Goal: Information Seeking & Learning: Understand process/instructions

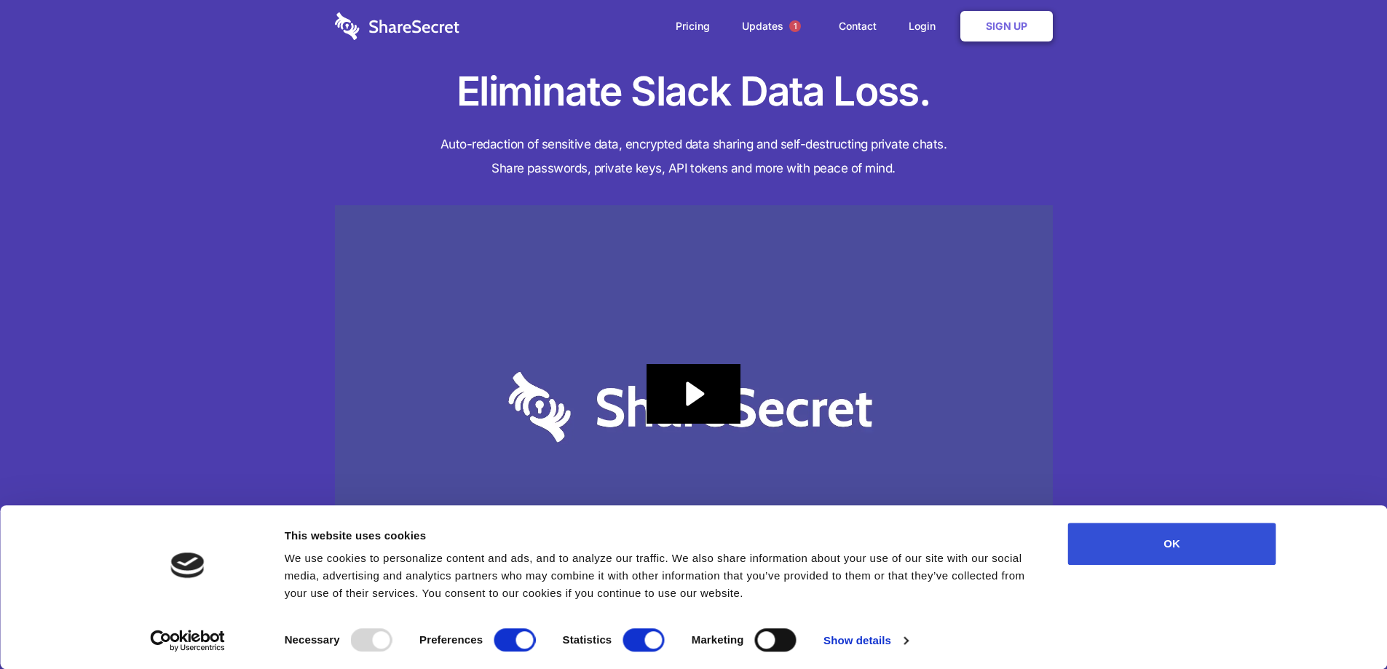
click at [1162, 533] on button "OK" at bounding box center [1172, 544] width 208 height 42
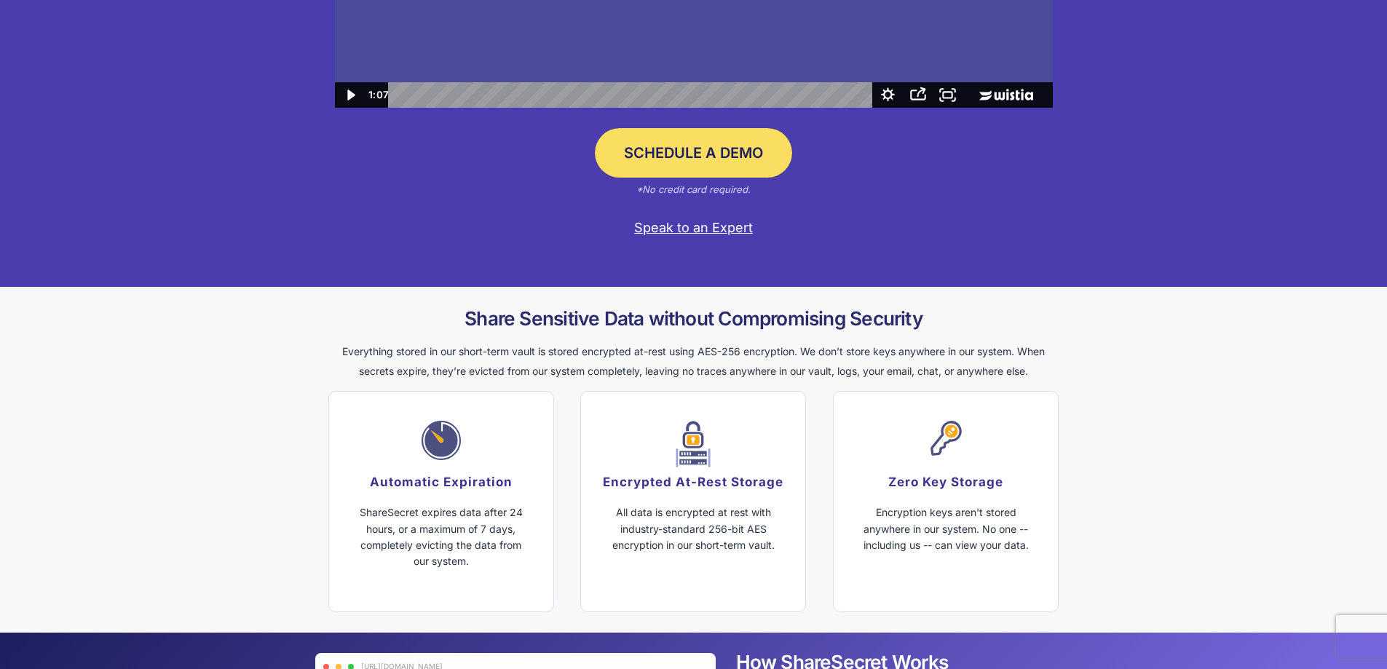
scroll to position [364, 0]
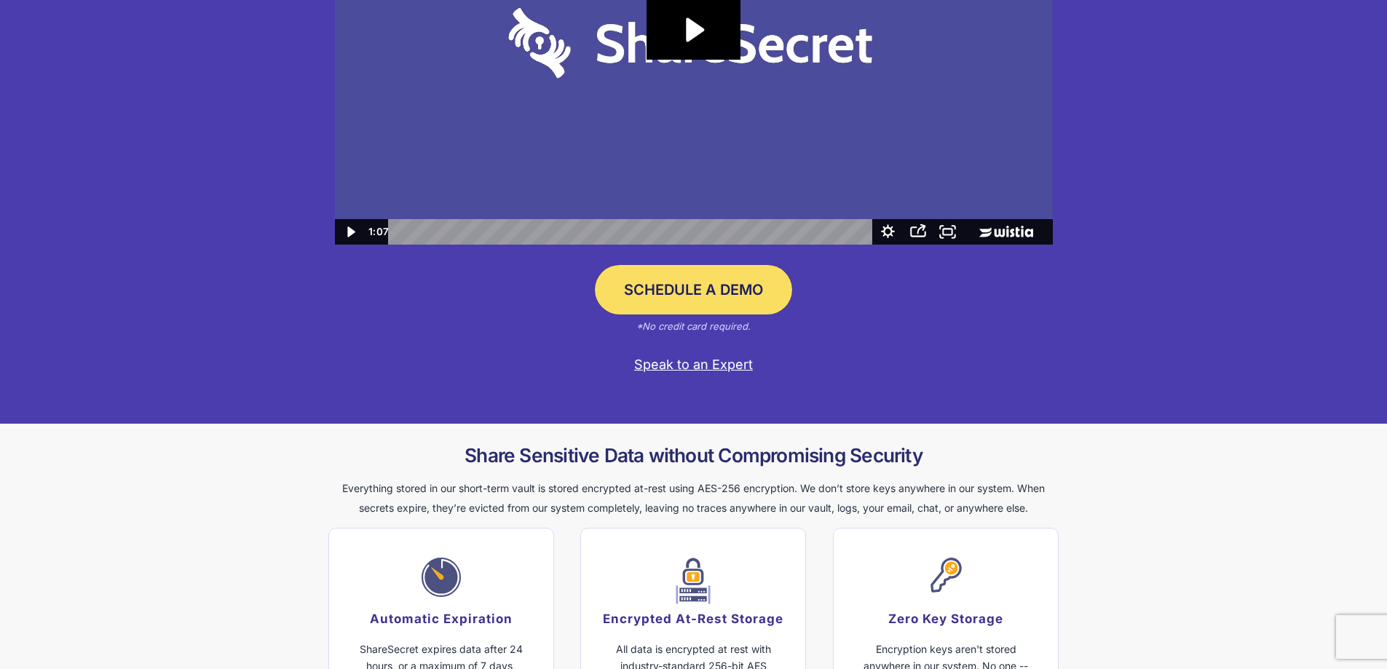
click at [710, 301] on link "Schedule a Demo" at bounding box center [693, 290] width 197 height 50
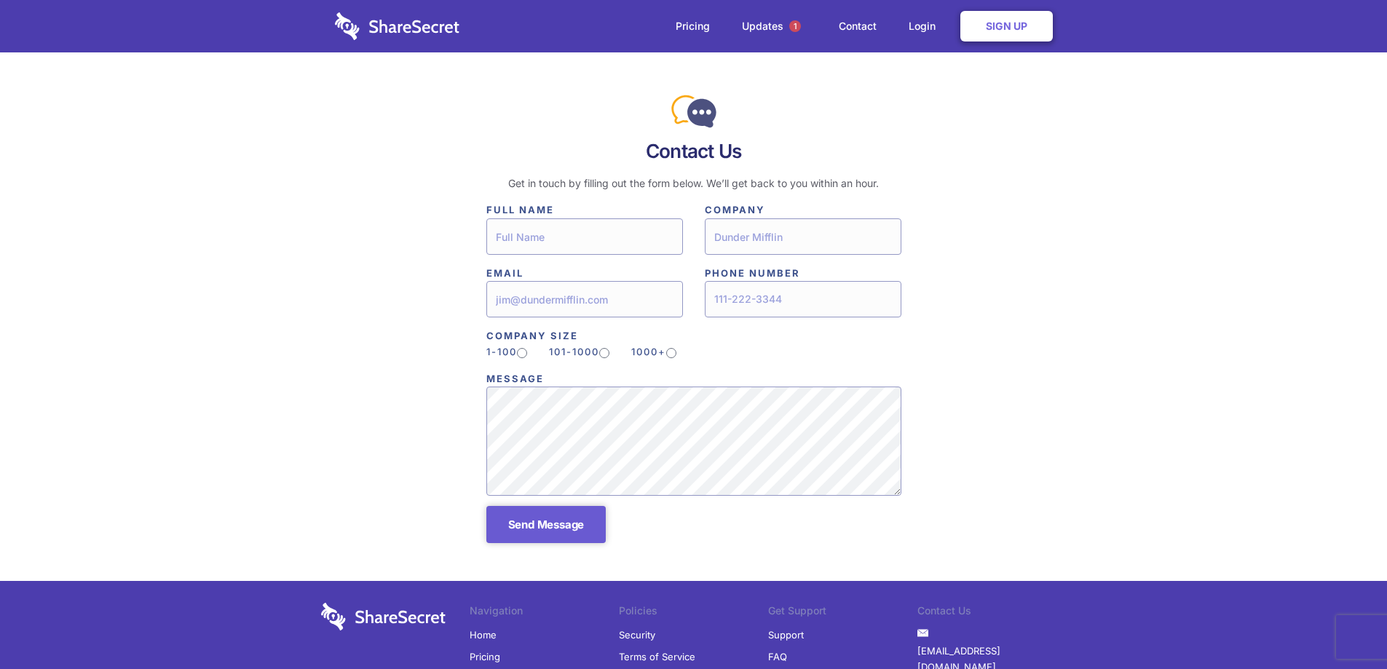
click at [292, 174] on div "Created with Sketch. Contact Us Get in touch by filling out the form below. We’…" at bounding box center [693, 327] width 1387 height 507
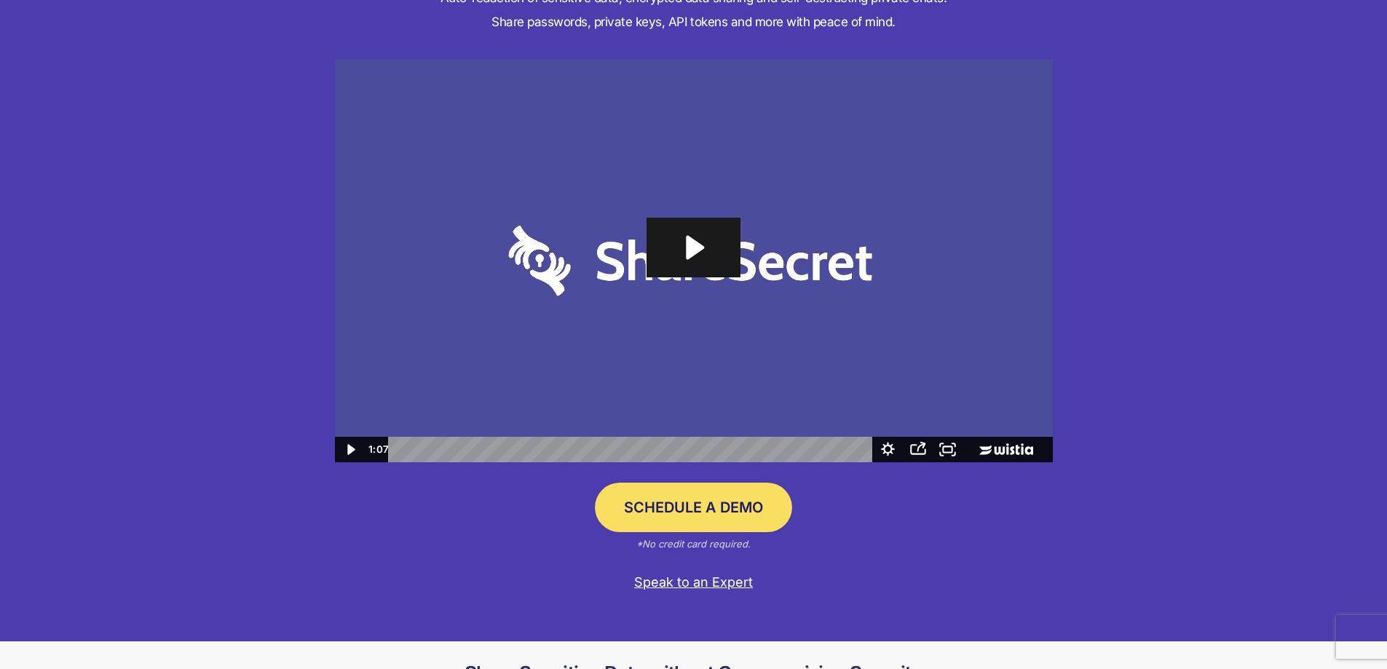
scroll to position [146, 0]
click at [663, 225] on icon "Play Video: Sharesecret Slack Extension" at bounding box center [693, 248] width 93 height 60
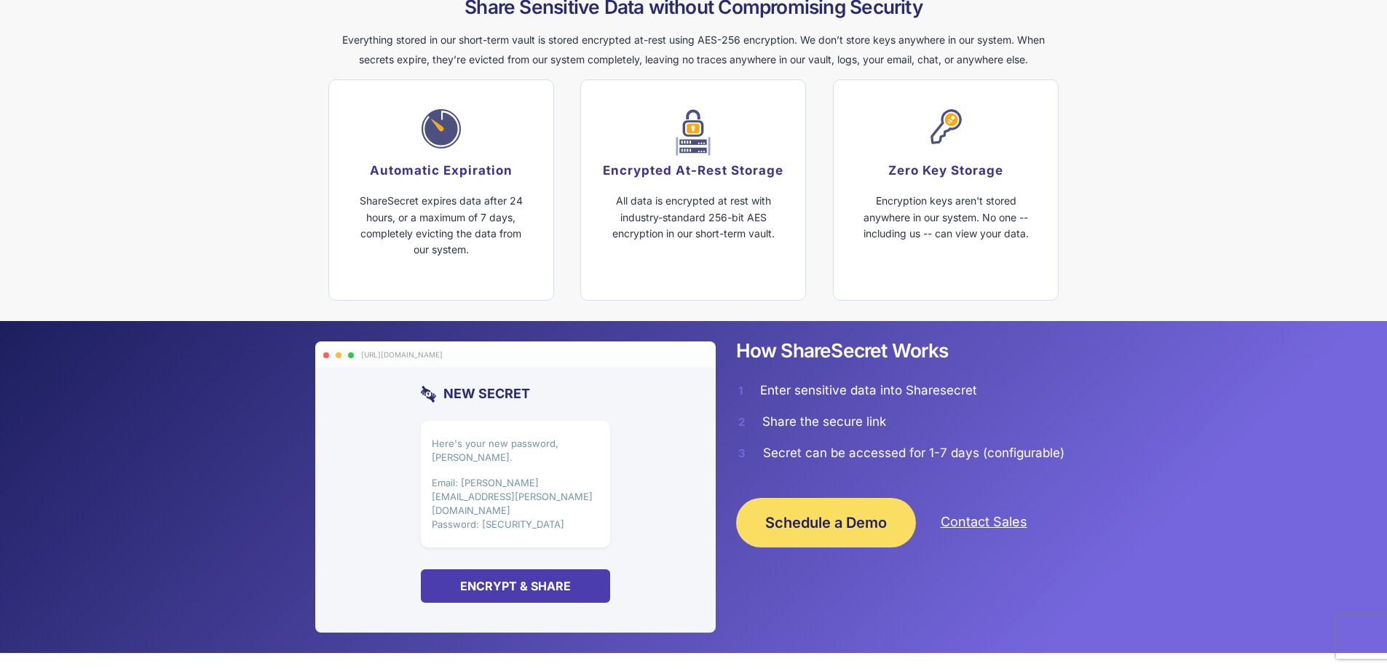
scroll to position [947, 0]
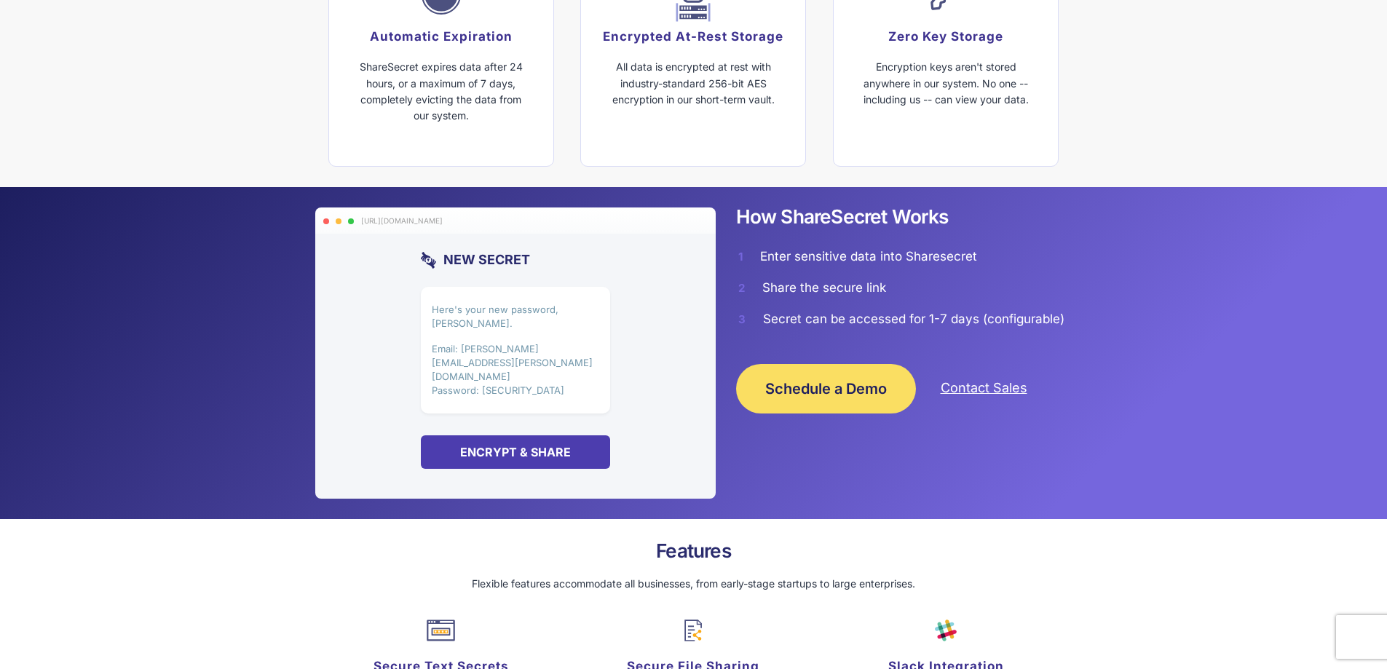
click at [481, 435] on div "Encrypt & Share" at bounding box center [515, 451] width 189 height 33
click at [460, 284] on section "Created with Sketch. New Secret Here's your new password, [PERSON_NAME]. Email:…" at bounding box center [515, 361] width 189 height 218
click at [467, 342] on p "Email: [PERSON_NAME][EMAIL_ADDRESS][PERSON_NAME][DOMAIN_NAME] Password: [SECURI…" at bounding box center [515, 369] width 167 height 55
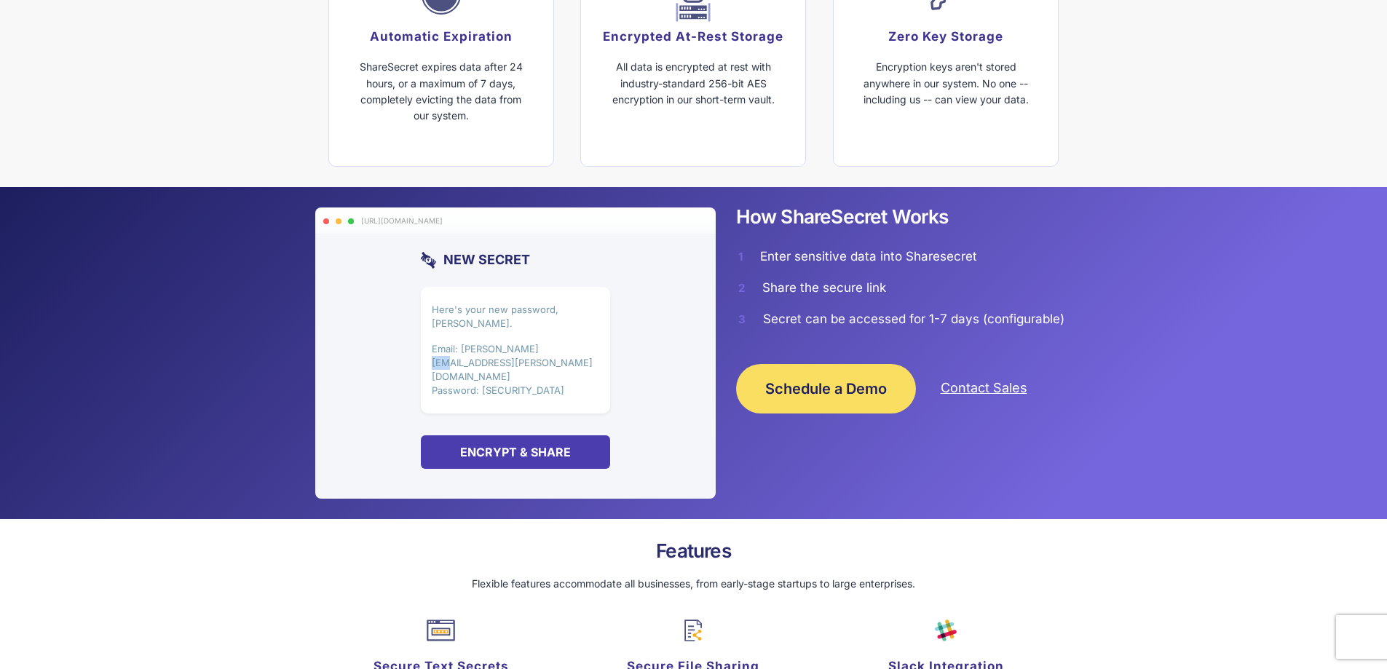
click at [467, 342] on p "Email: [PERSON_NAME][EMAIL_ADDRESS][PERSON_NAME][DOMAIN_NAME] Password: [SECURI…" at bounding box center [515, 369] width 167 height 55
click at [507, 316] on p "Here's your new password, [PERSON_NAME]." at bounding box center [515, 317] width 167 height 28
click at [811, 255] on li "Enter sensitive data into Sharesecret" at bounding box center [900, 256] width 346 height 31
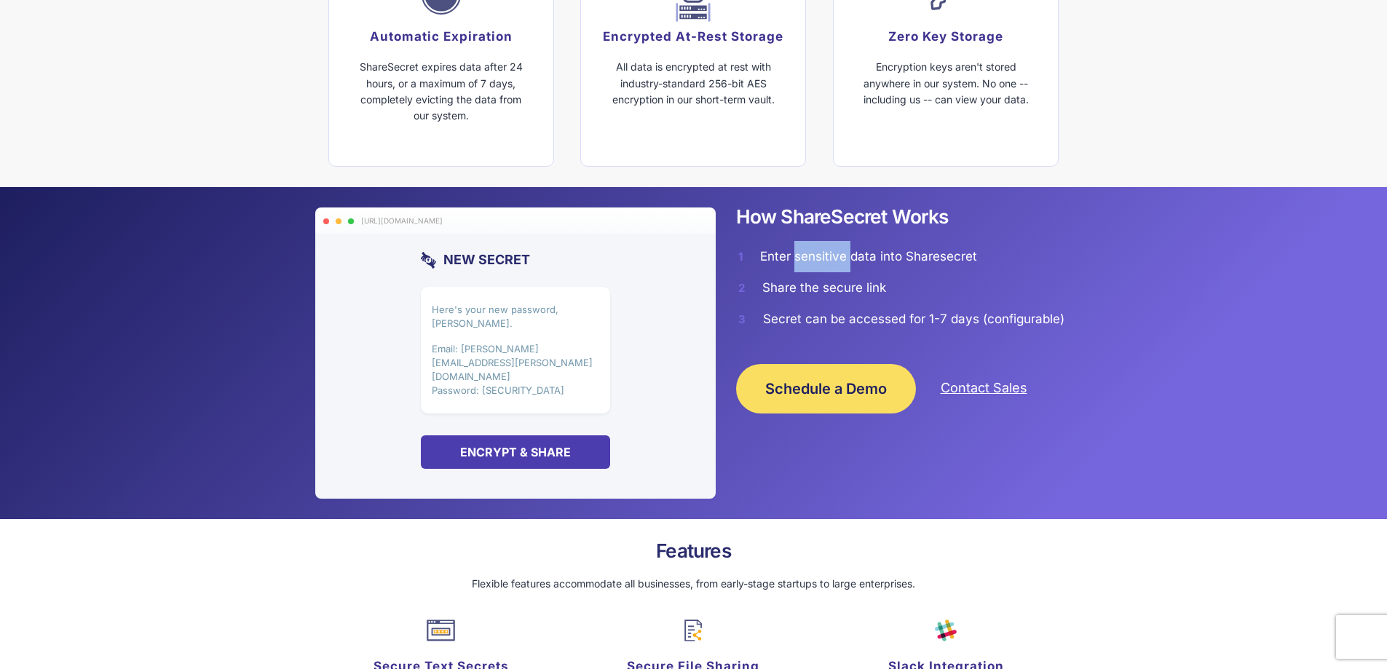
click at [811, 255] on li "Enter sensitive data into Sharesecret" at bounding box center [900, 256] width 346 height 31
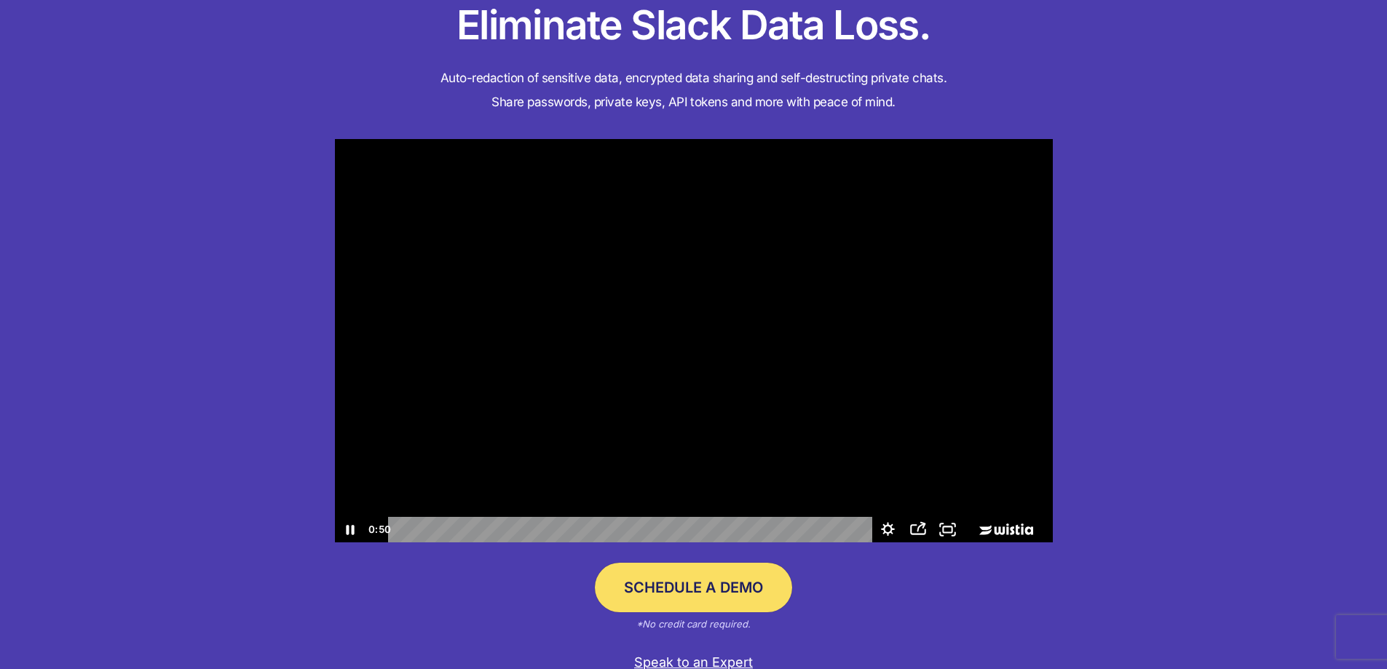
scroll to position [0, 0]
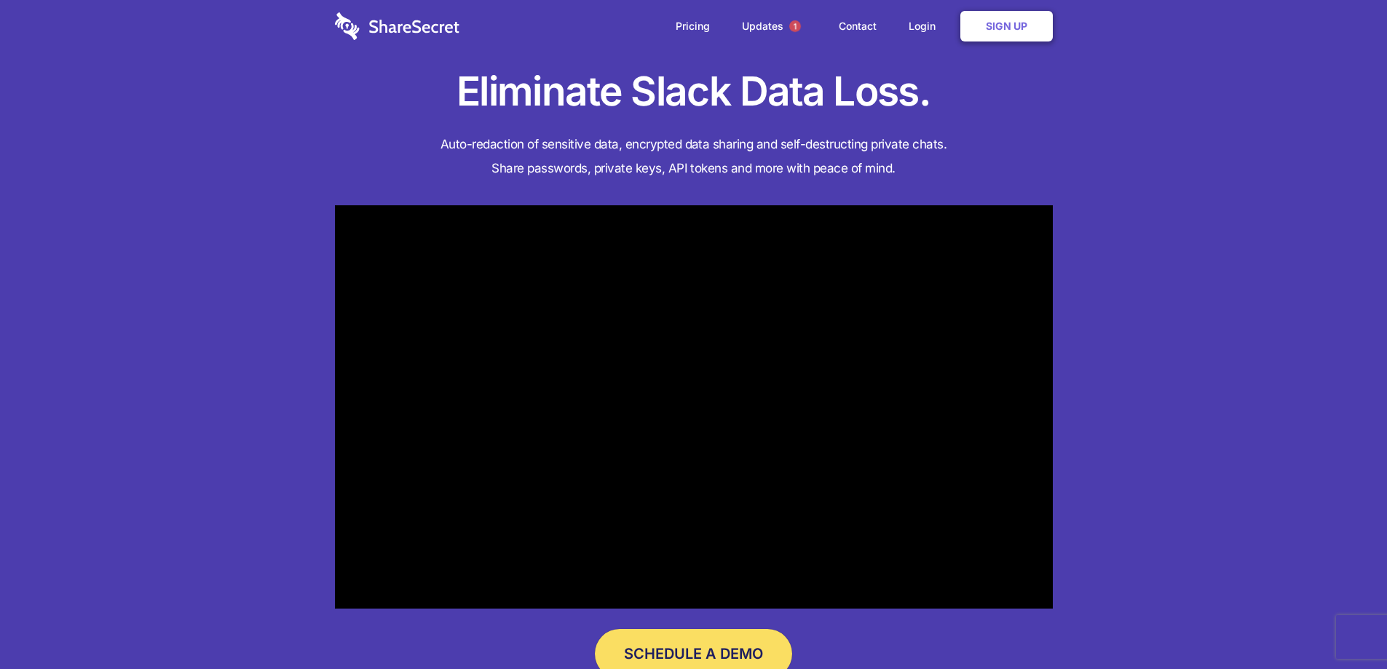
click at [414, 22] on img at bounding box center [397, 26] width 125 height 28
